Goal: Find specific page/section: Find specific page/section

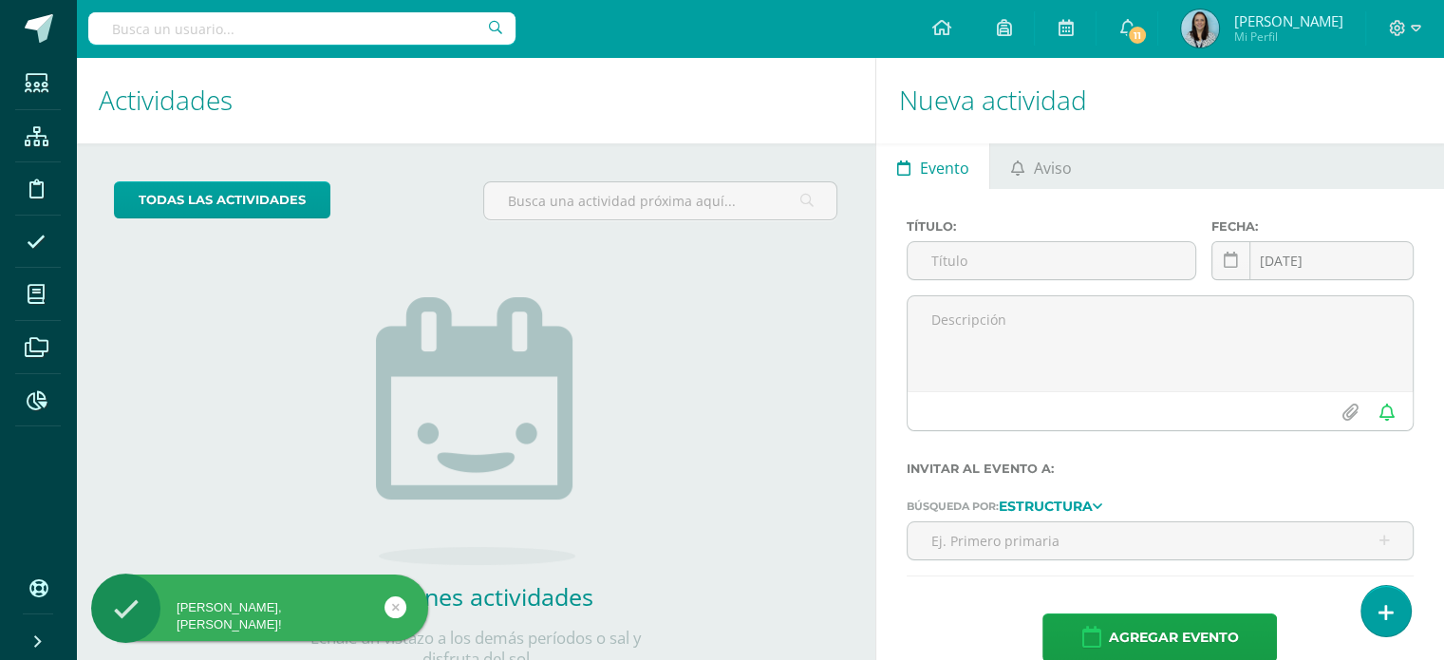
click at [370, 22] on input "text" at bounding box center [301, 28] width 427 height 32
type input "[PERSON_NAME]"
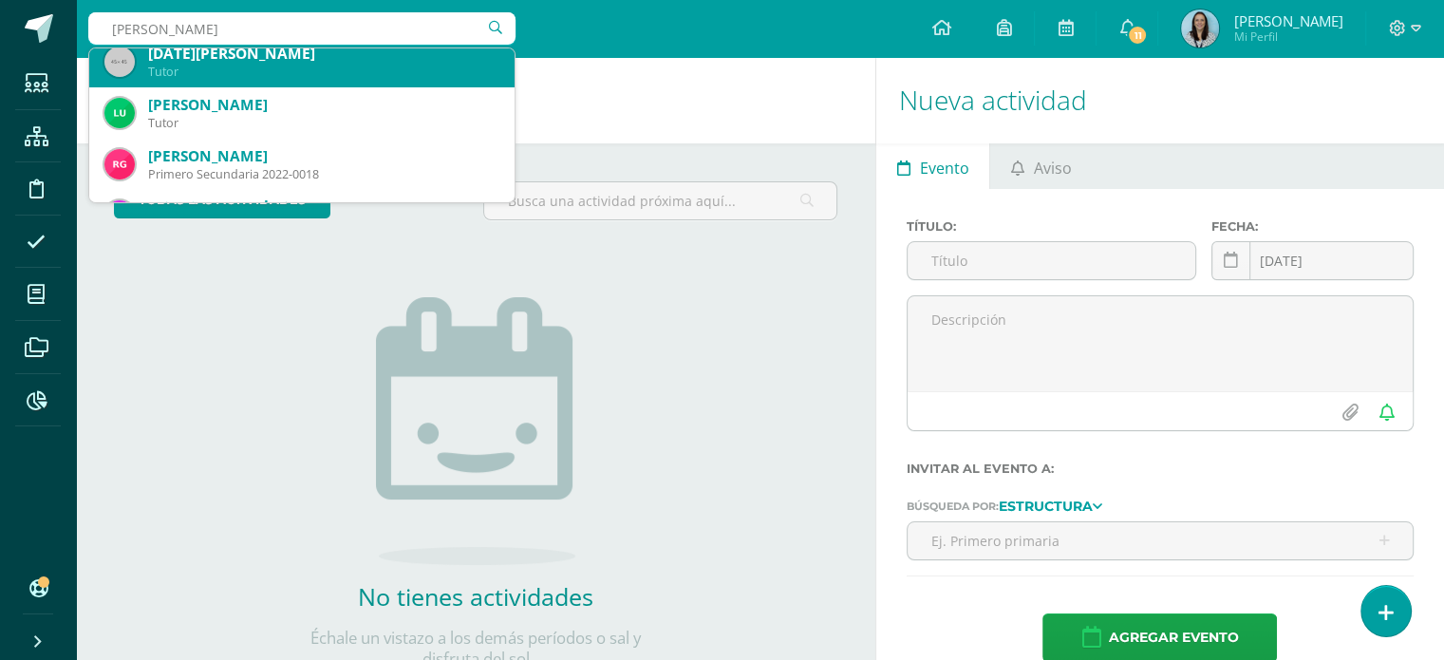
scroll to position [95, 0]
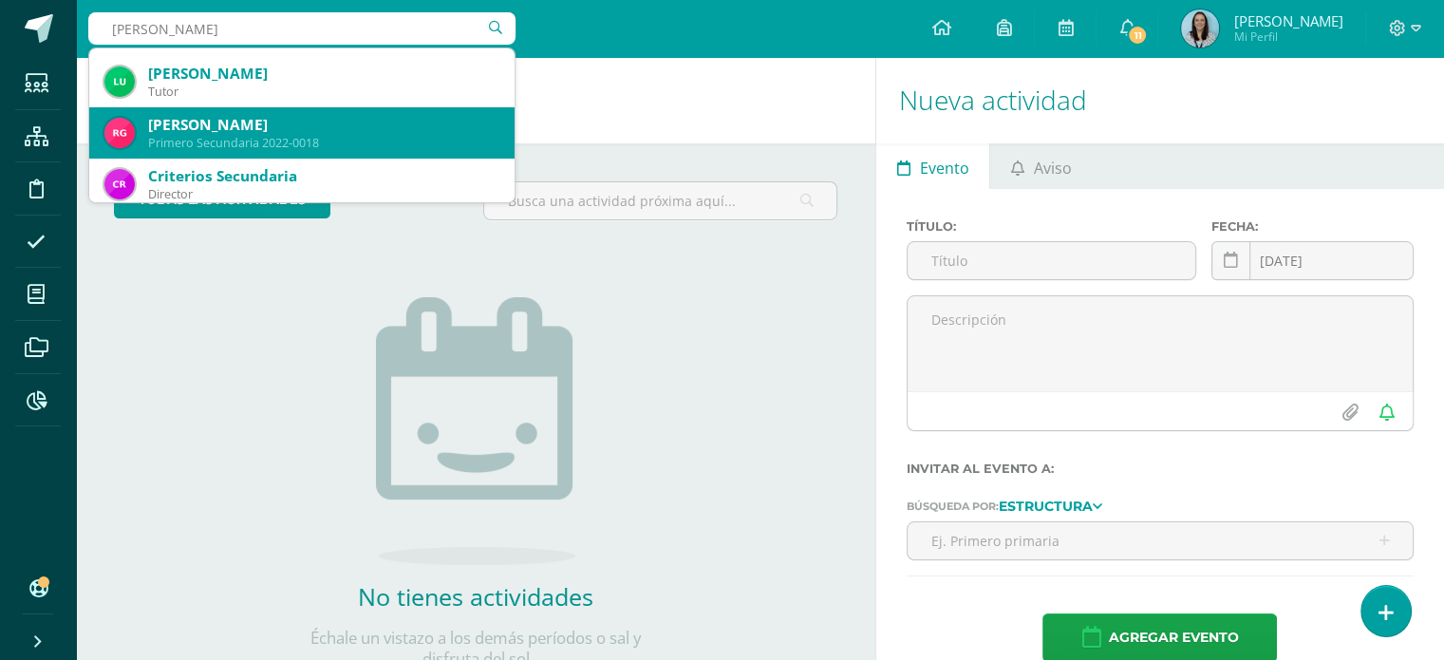
click at [281, 136] on div "Primero Secundaria 2022-0018" at bounding box center [323, 143] width 351 height 16
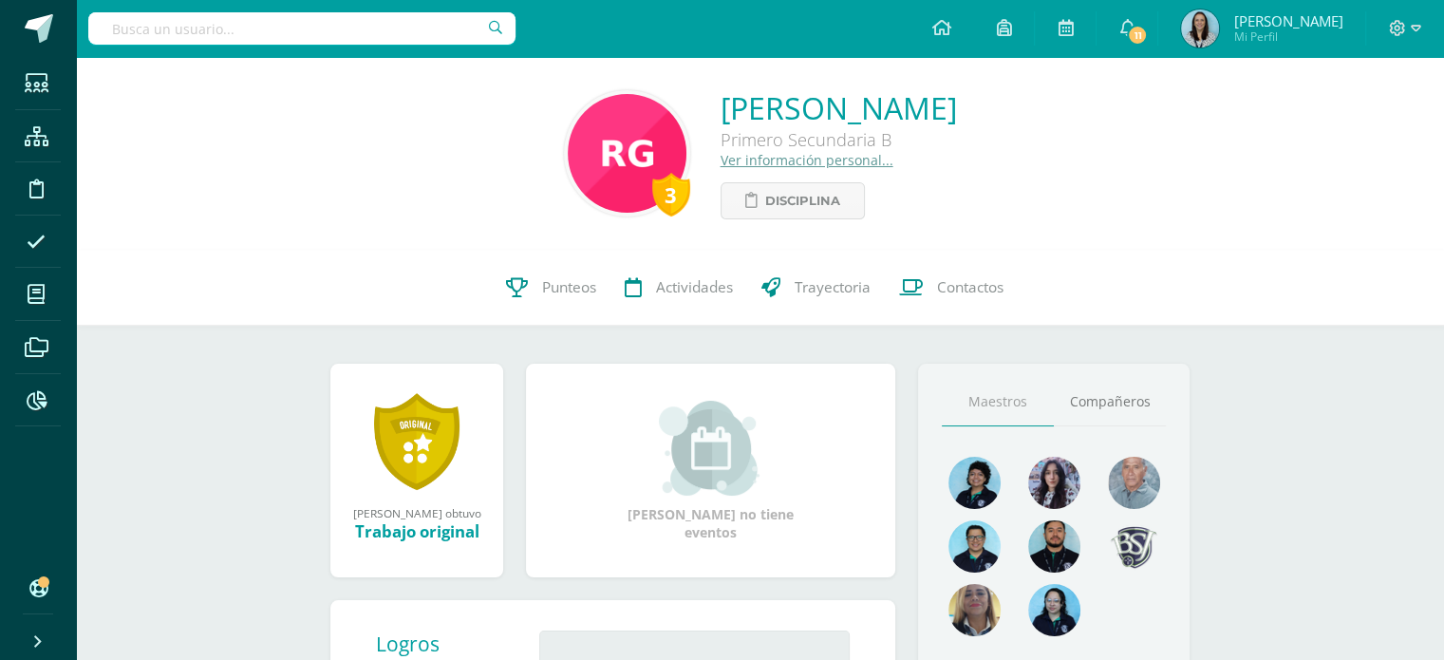
click at [351, 33] on input "text" at bounding box center [301, 28] width 427 height 32
type input "[PERSON_NAME]"
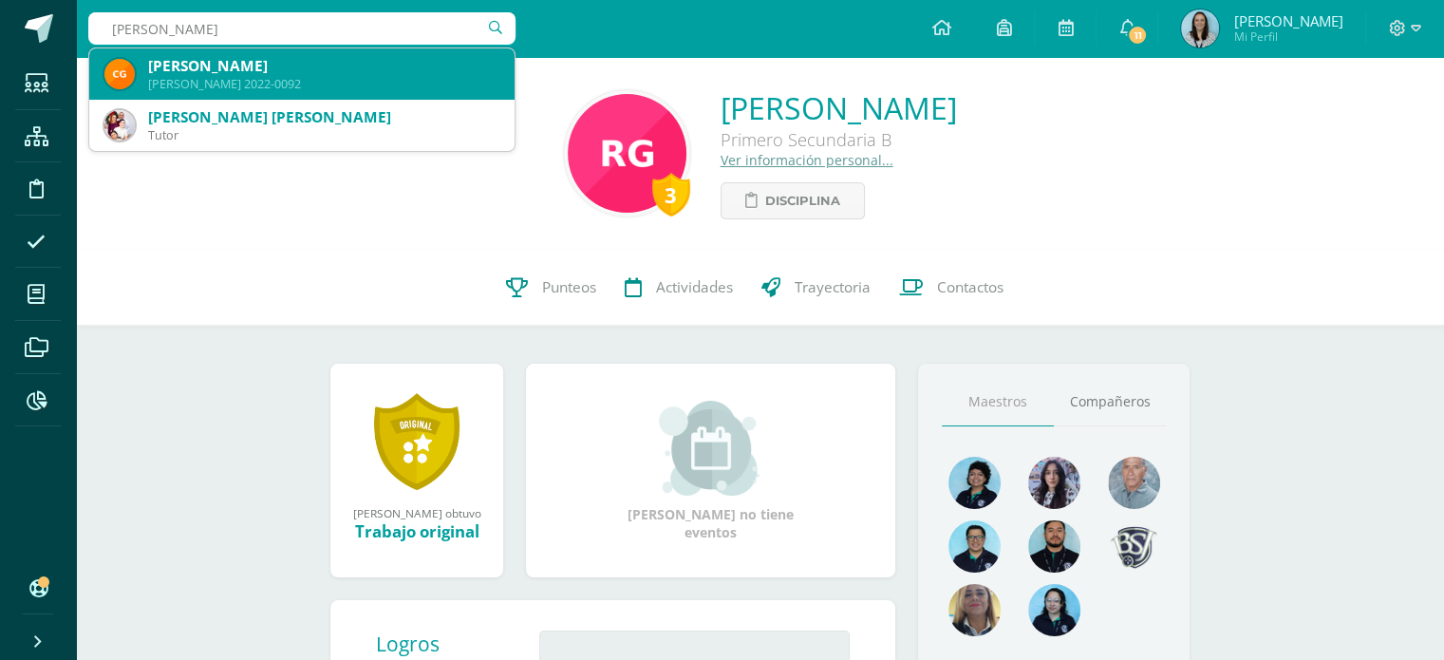
click at [327, 86] on div "[PERSON_NAME] 2022-0092" at bounding box center [323, 84] width 351 height 16
